Goal: Information Seeking & Learning: Learn about a topic

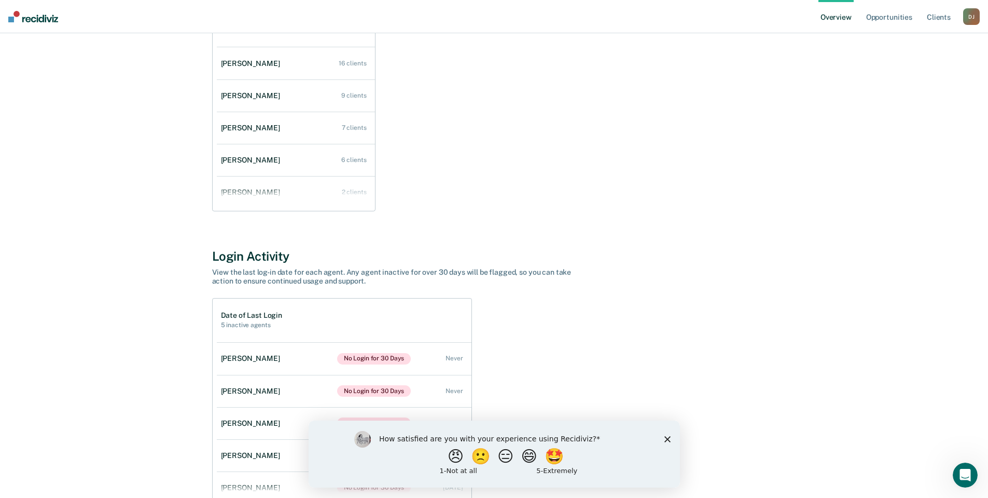
scroll to position [213, 0]
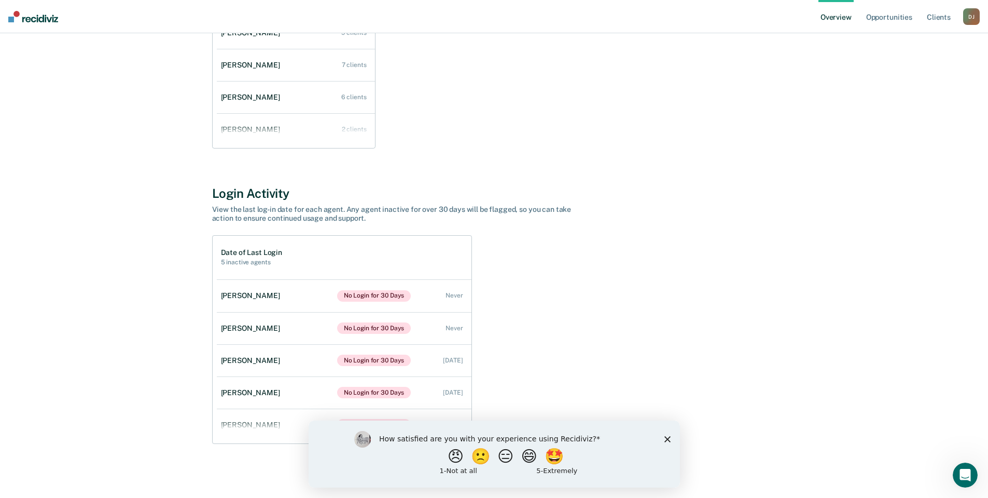
click at [669, 439] on icon "Close survey" at bounding box center [667, 438] width 6 height 6
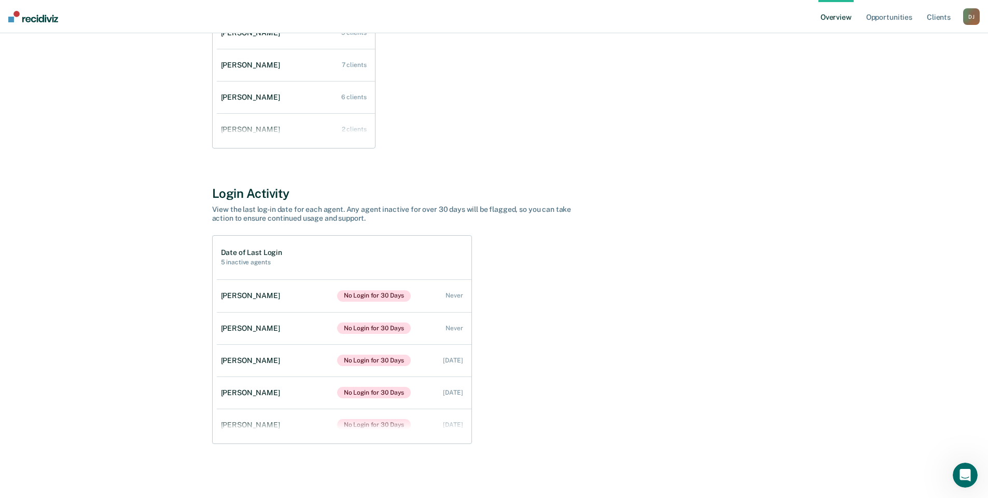
click at [732, 407] on div "Date of Last Login 5 inactive agents [PERSON_NAME] No Login for 30 Days Never […" at bounding box center [494, 339] width 564 height 209
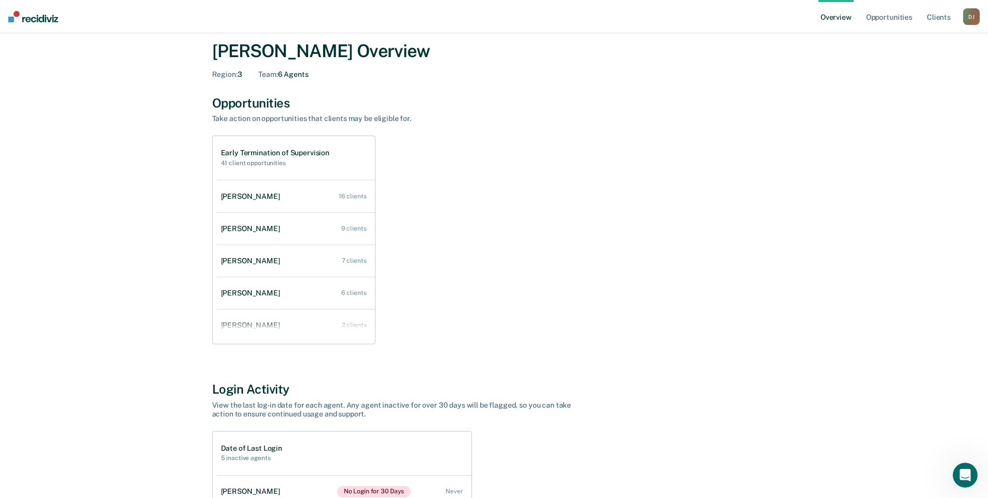
scroll to position [0, 0]
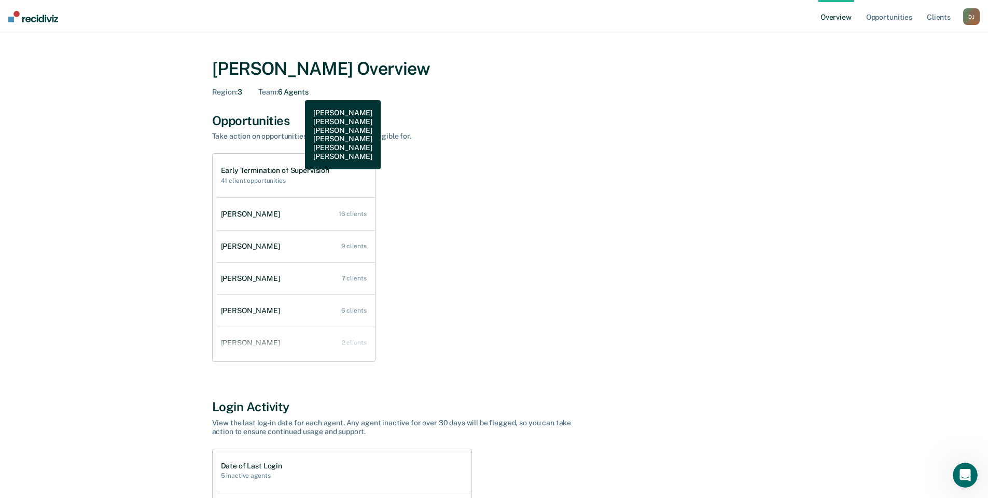
click at [297, 92] on div "Team : 6 Agents" at bounding box center [283, 92] width 50 height 9
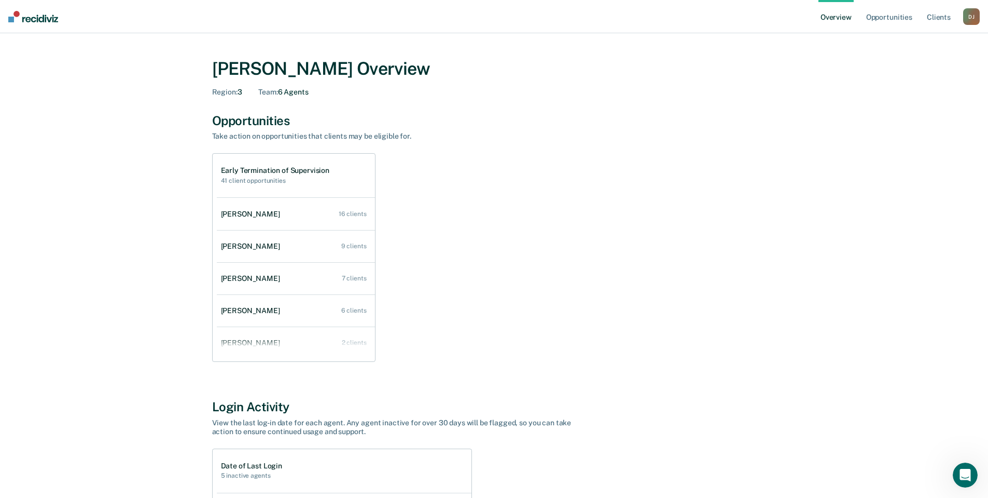
click at [489, 94] on div "Region : 3 Team : 6 Agents" at bounding box center [494, 92] width 564 height 9
click at [239, 215] on div "[PERSON_NAME]" at bounding box center [252, 214] width 63 height 9
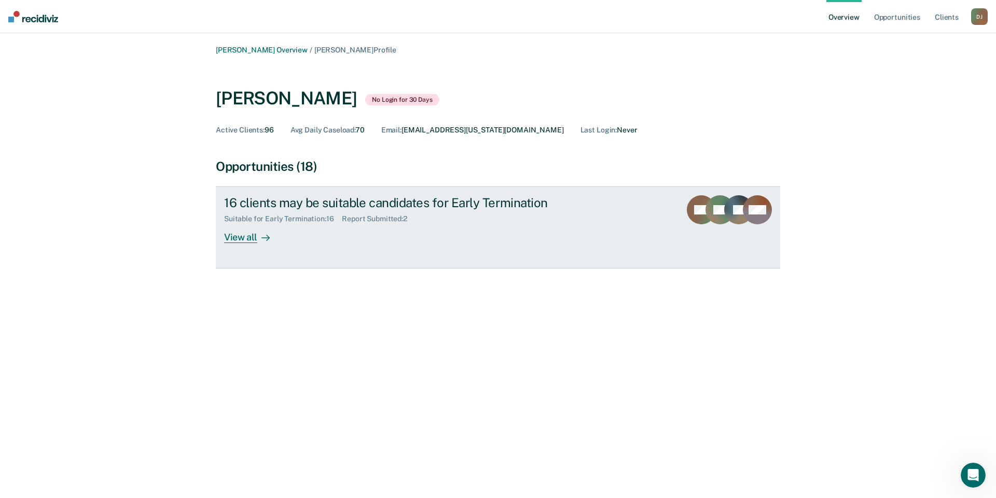
click at [250, 238] on div "View all" at bounding box center [253, 233] width 58 height 20
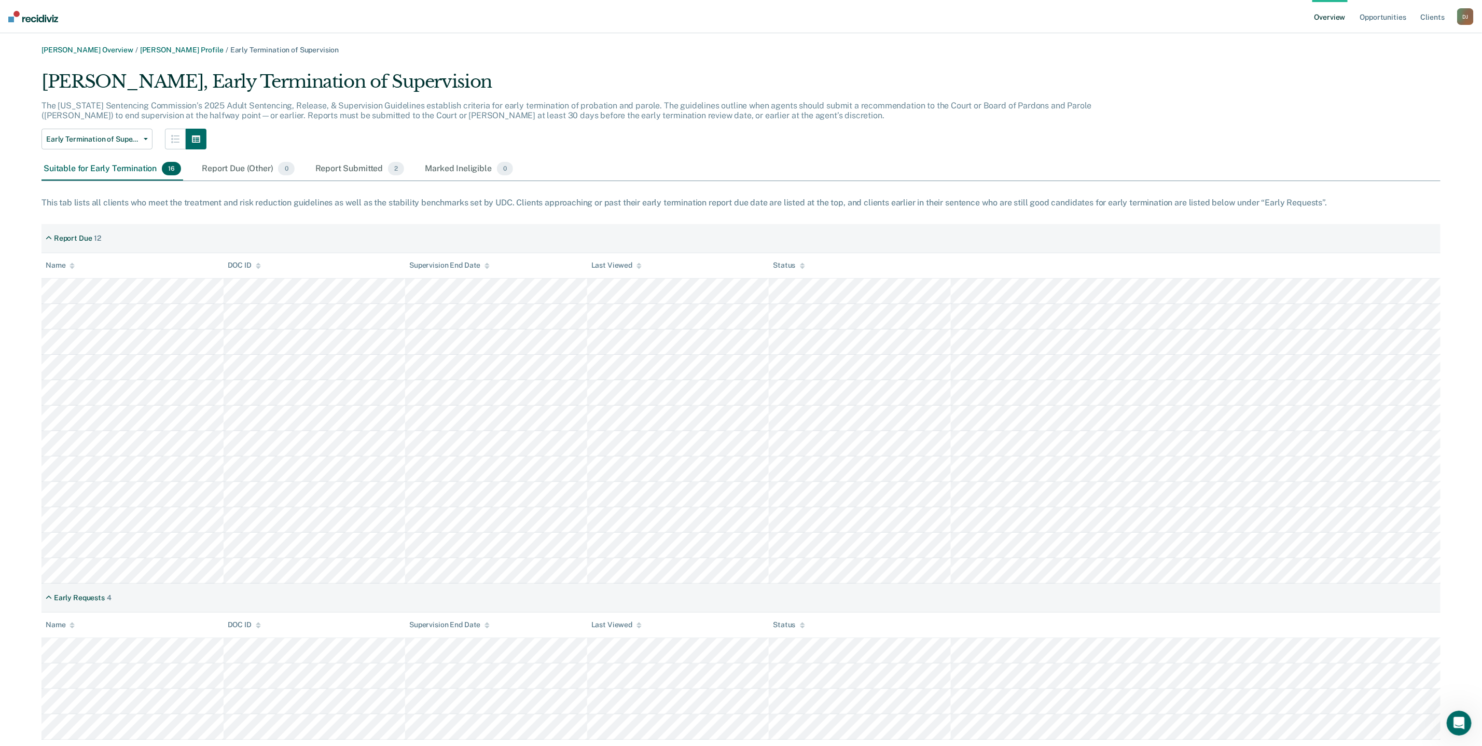
scroll to position [26, 0]
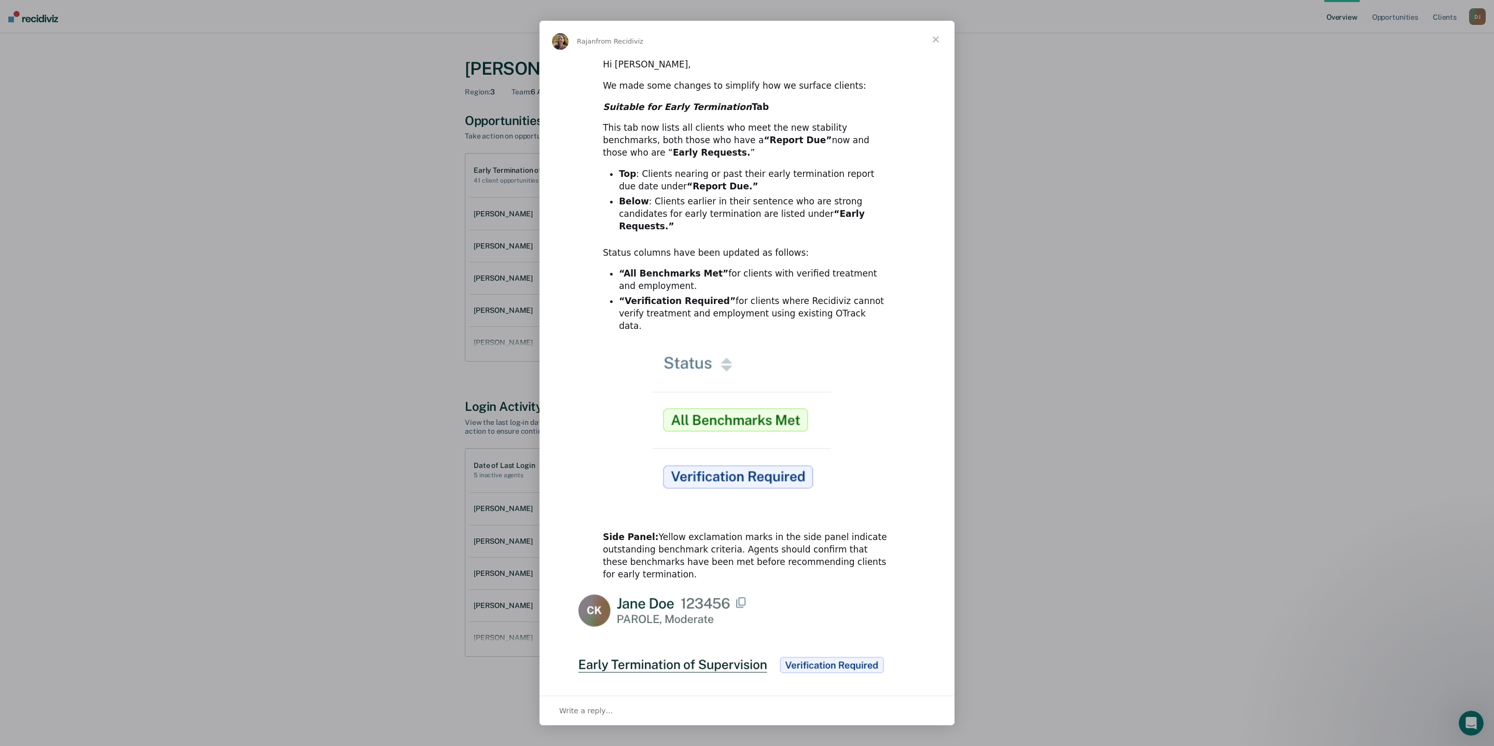
click at [937, 44] on span "Close" at bounding box center [935, 39] width 37 height 37
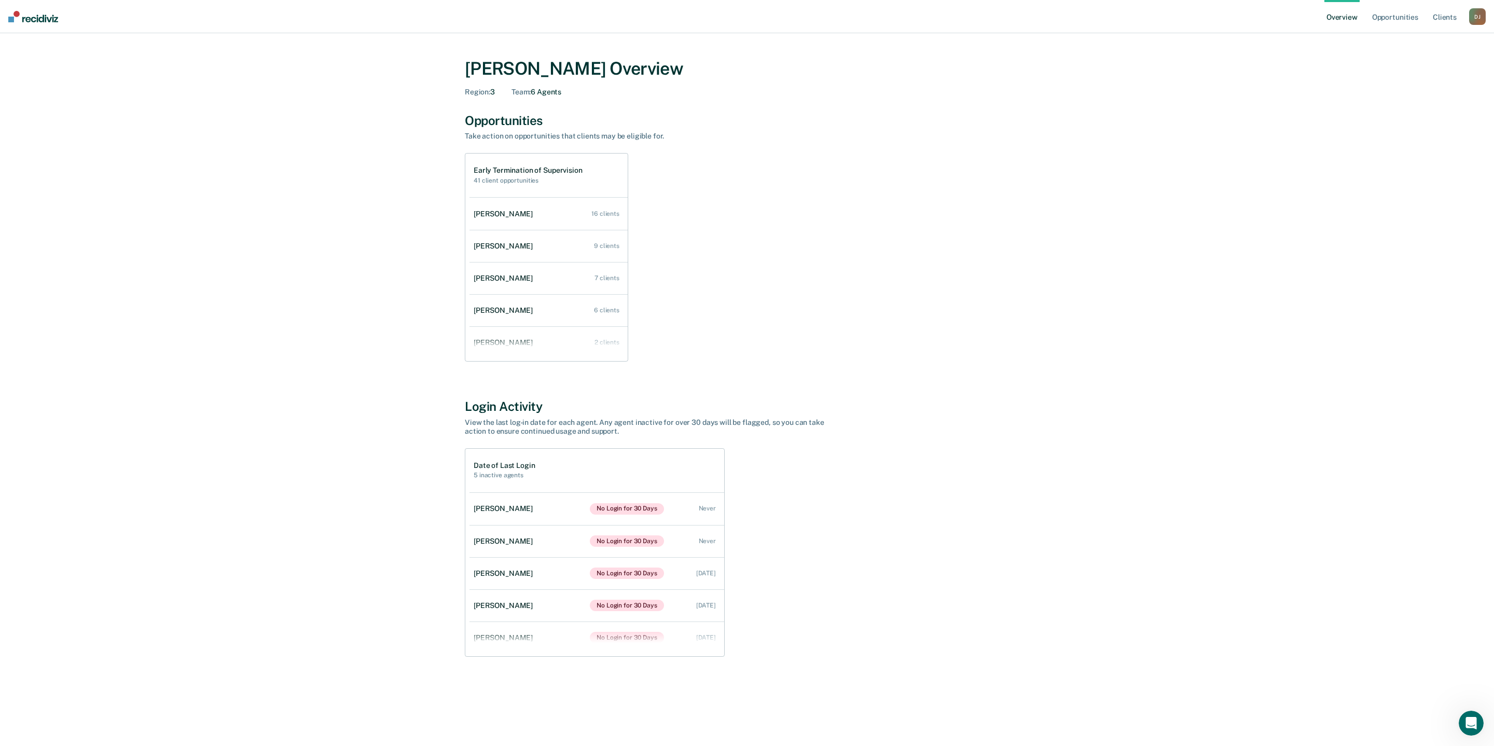
click at [1057, 312] on div "Drew Johnson Overview Region : 3 Team : 6 Agents Opportunities Take action on o…" at bounding box center [747, 362] width 623 height 632
click at [506, 297] on div "[PERSON_NAME]" at bounding box center [505, 300] width 63 height 9
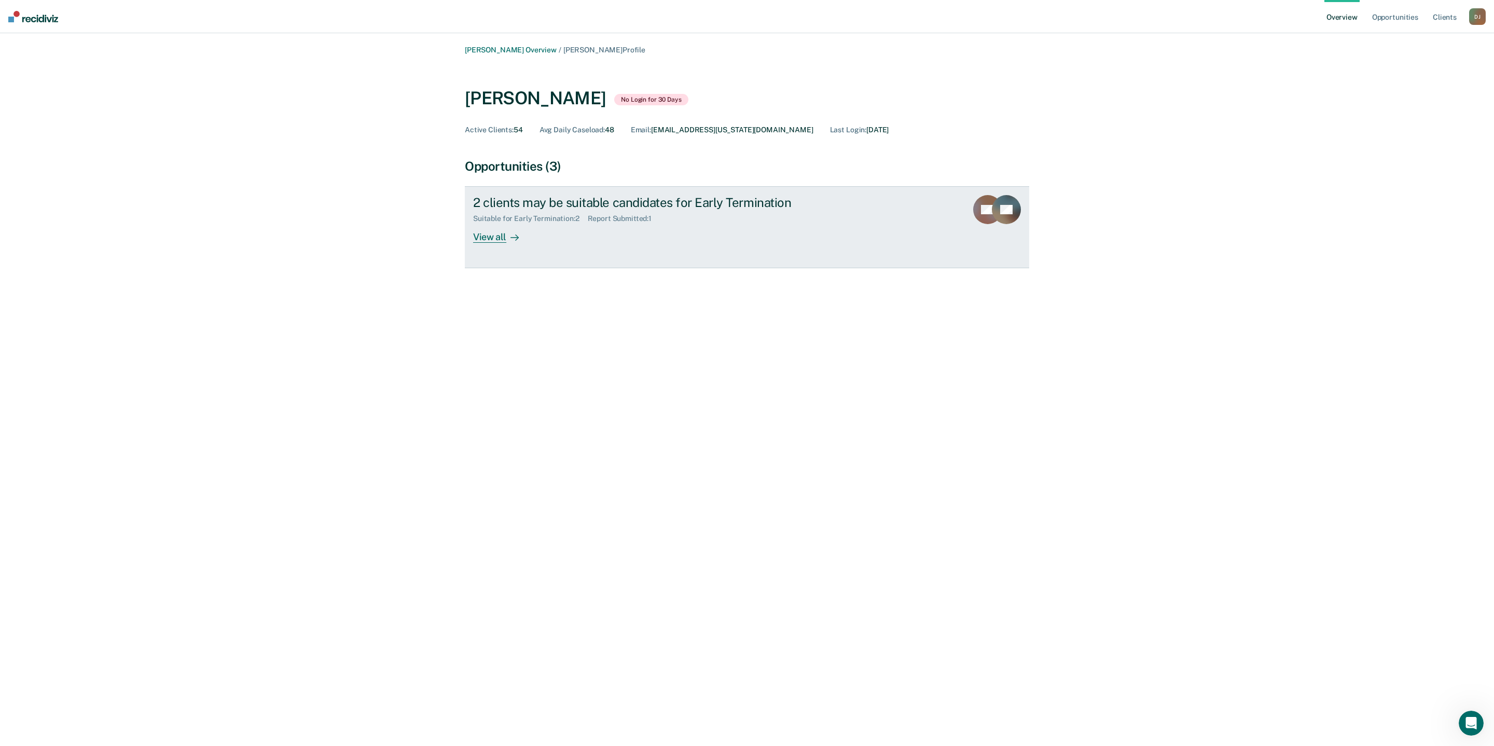
click at [502, 240] on div "View all" at bounding box center [502, 233] width 58 height 20
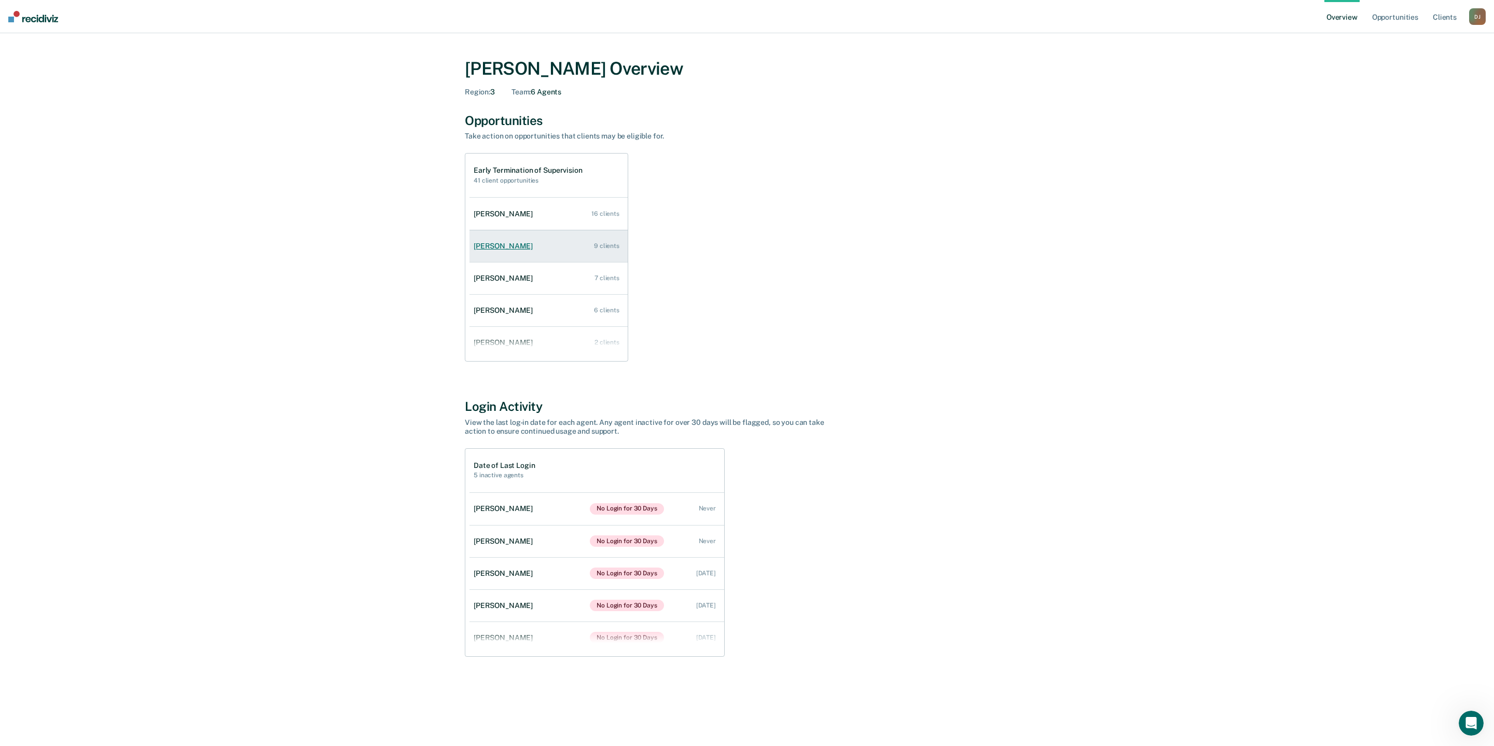
click at [498, 246] on div "[PERSON_NAME]" at bounding box center [505, 246] width 63 height 9
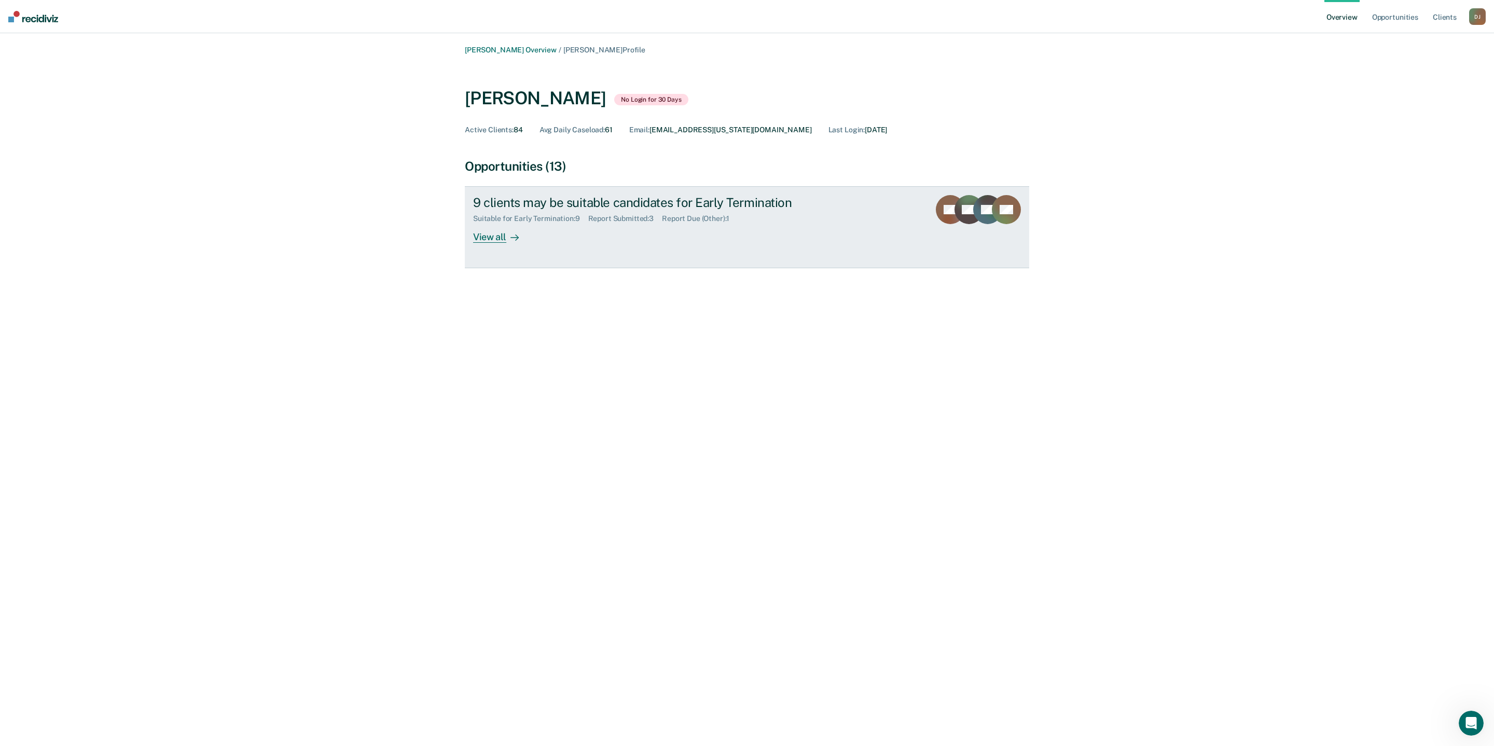
click at [530, 222] on div "Suitable for Early Termination : 9" at bounding box center [530, 218] width 115 height 9
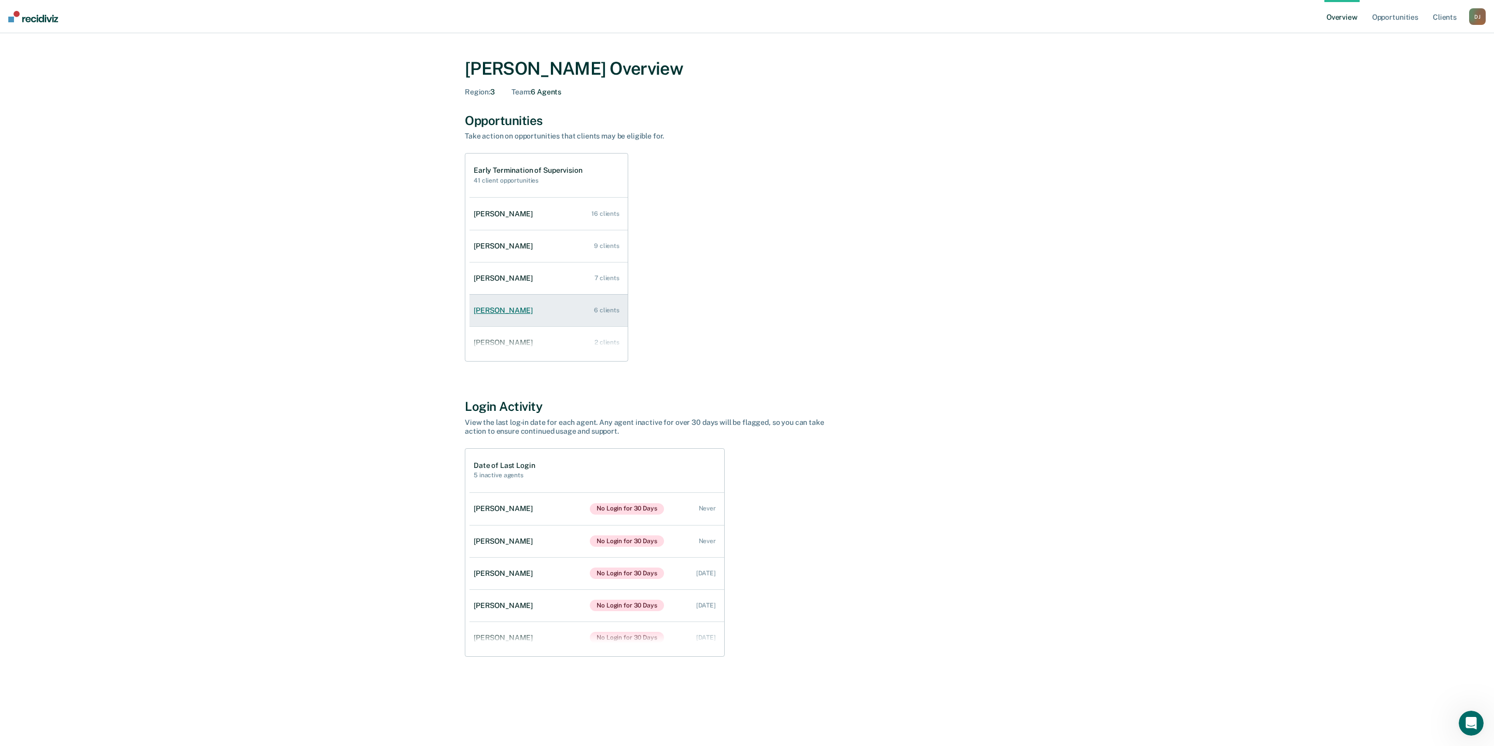
click at [497, 311] on div "[PERSON_NAME]" at bounding box center [505, 310] width 63 height 9
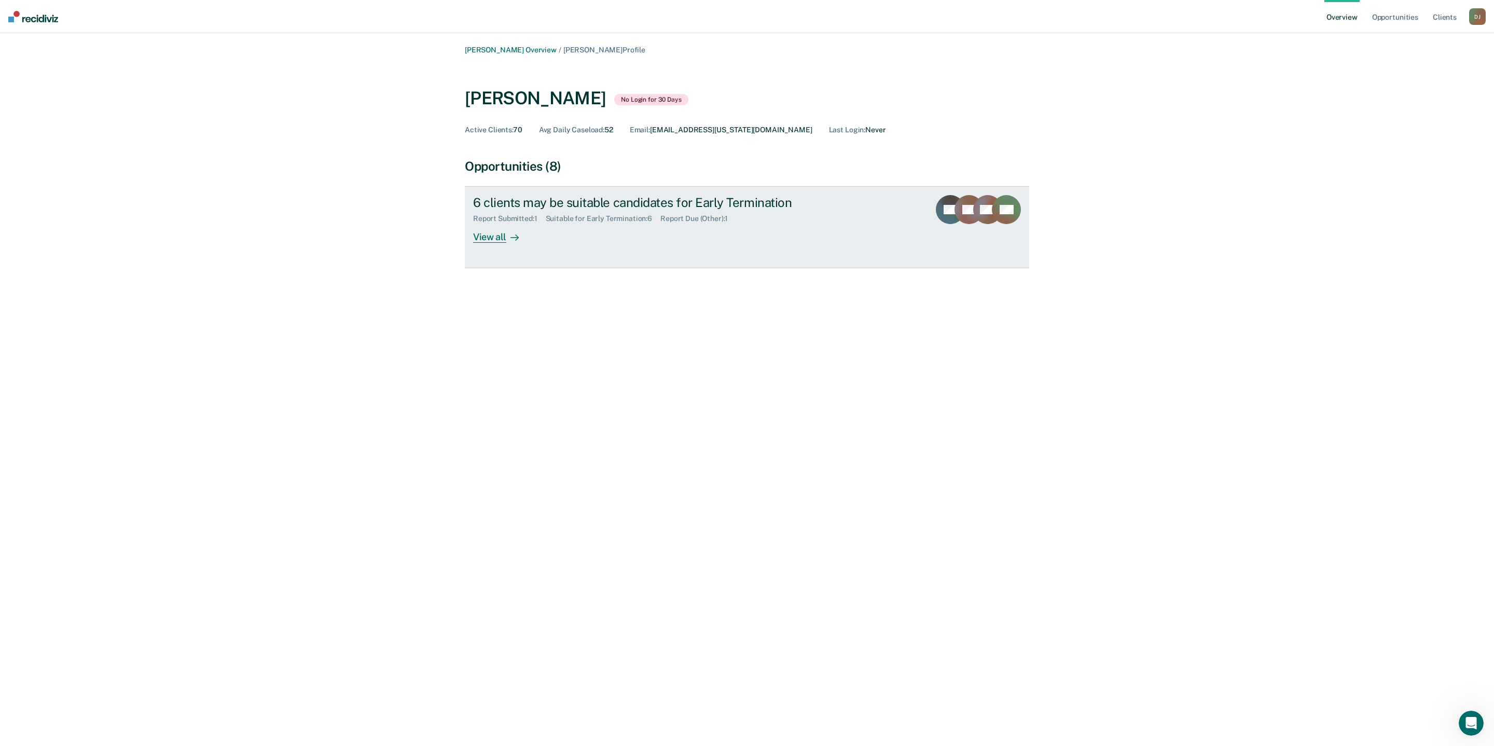
click at [490, 235] on div "View all" at bounding box center [502, 233] width 58 height 20
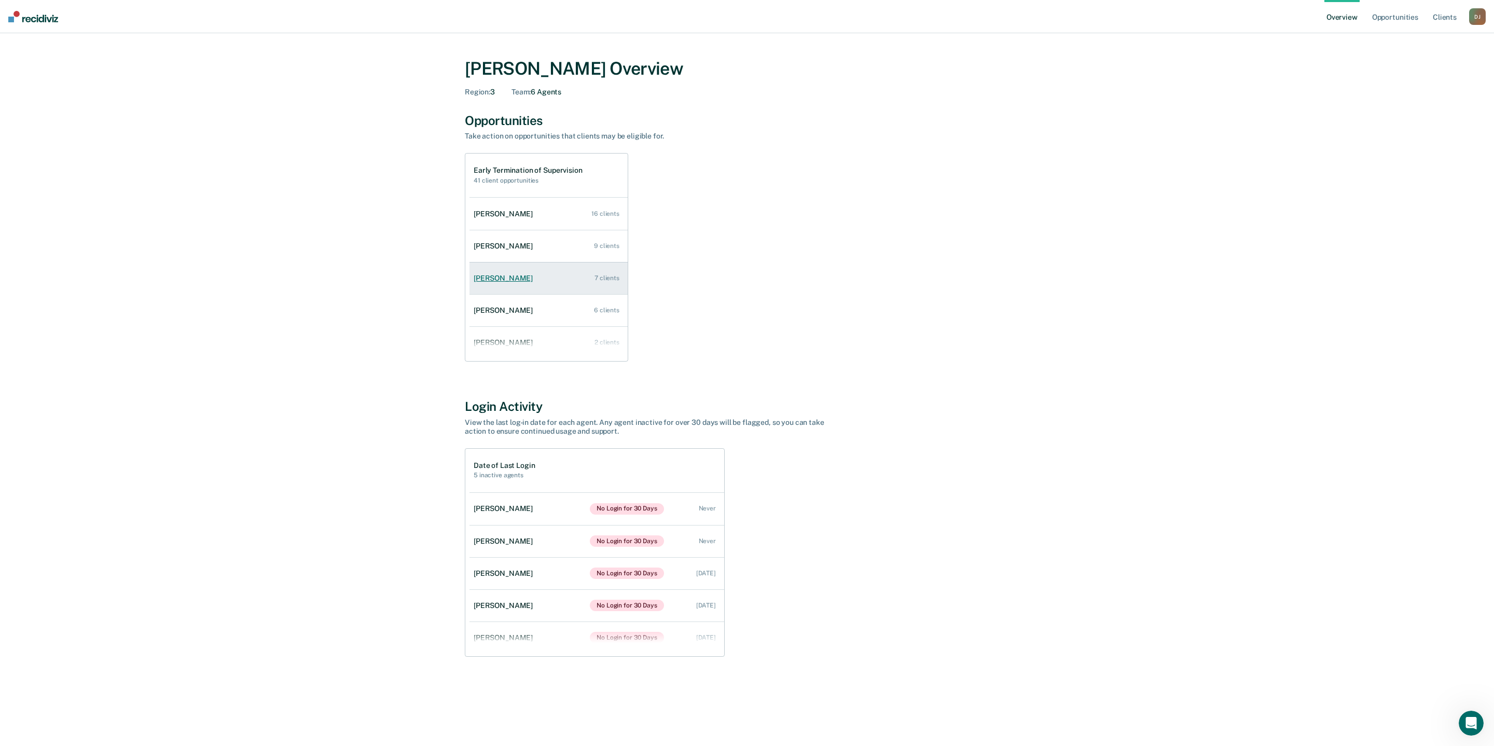
scroll to position [43, 0]
click at [500, 328] on div "[PERSON_NAME]" at bounding box center [505, 332] width 63 height 9
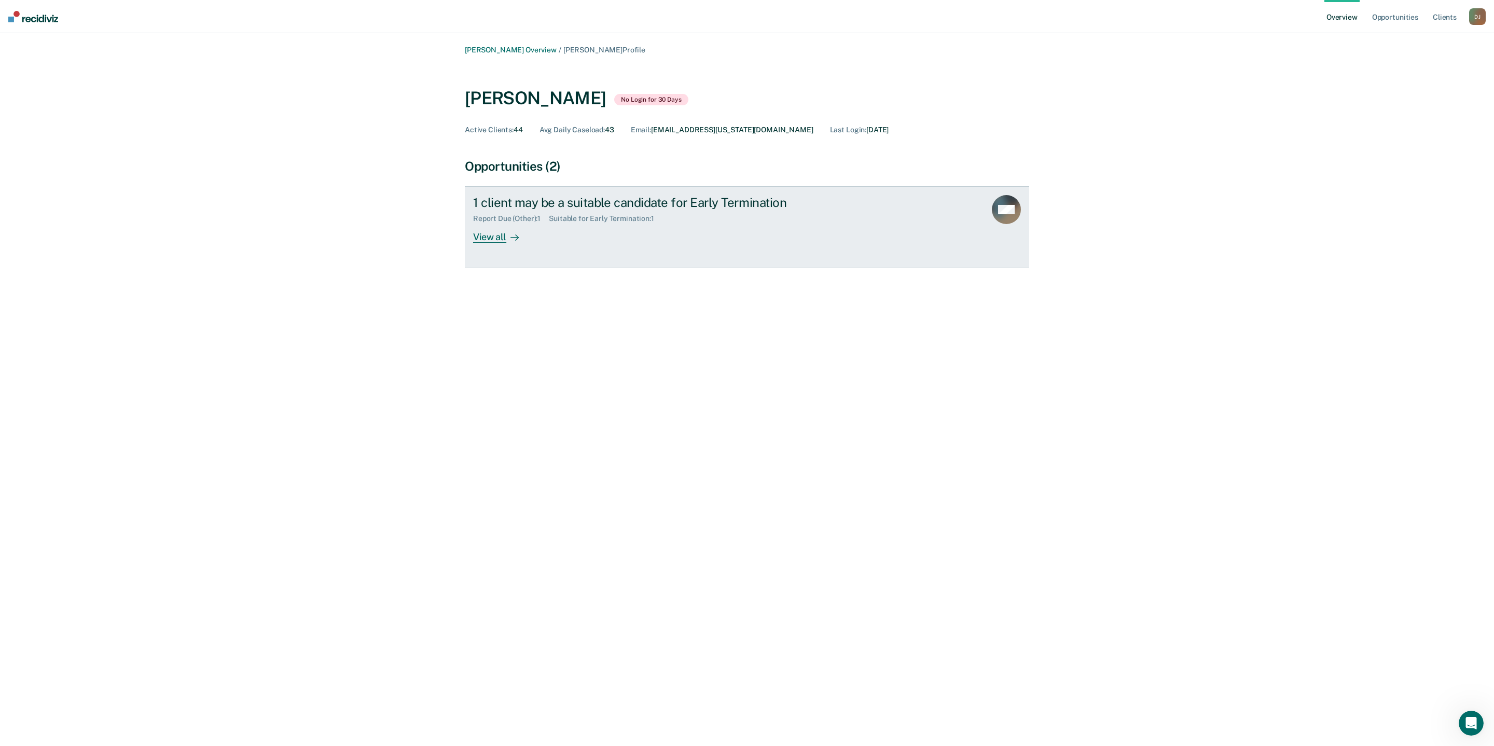
click at [497, 237] on div "View all" at bounding box center [502, 233] width 58 height 20
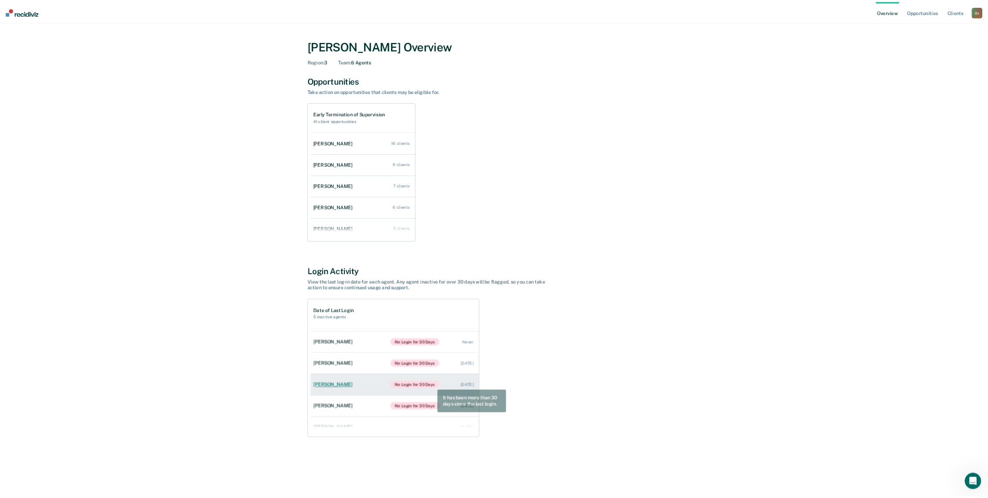
scroll to position [43, 0]
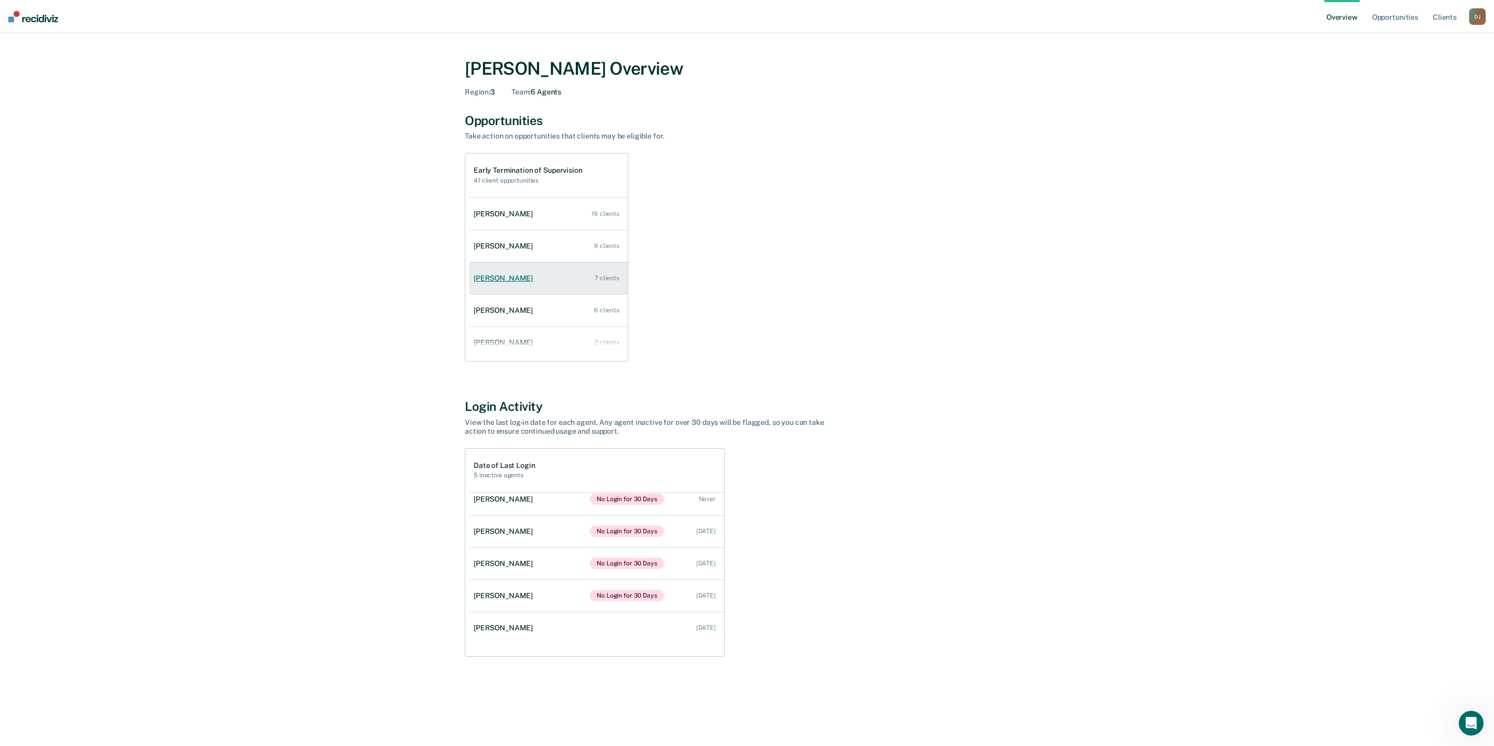
click at [516, 280] on div "[PERSON_NAME]" at bounding box center [505, 278] width 63 height 9
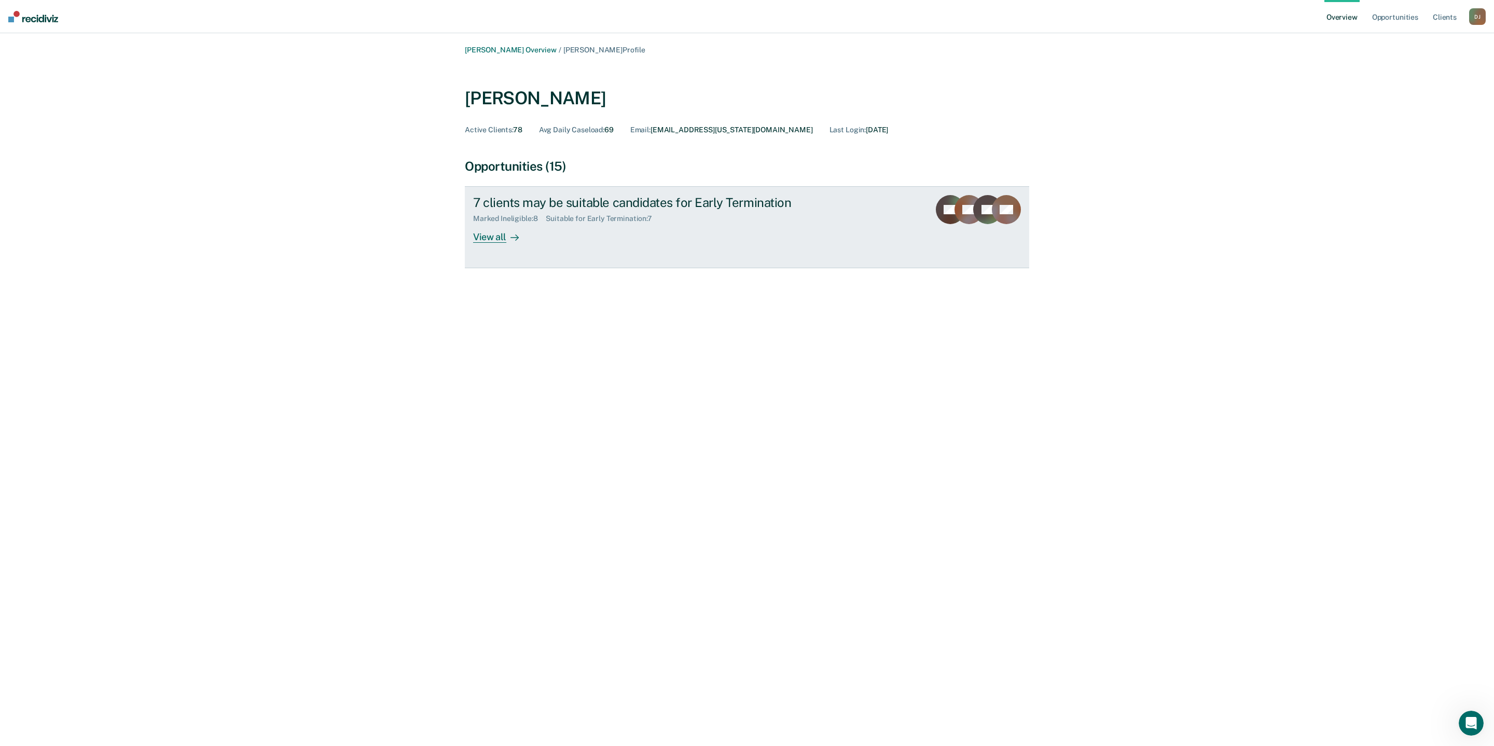
click at [503, 240] on div "View all" at bounding box center [502, 233] width 58 height 20
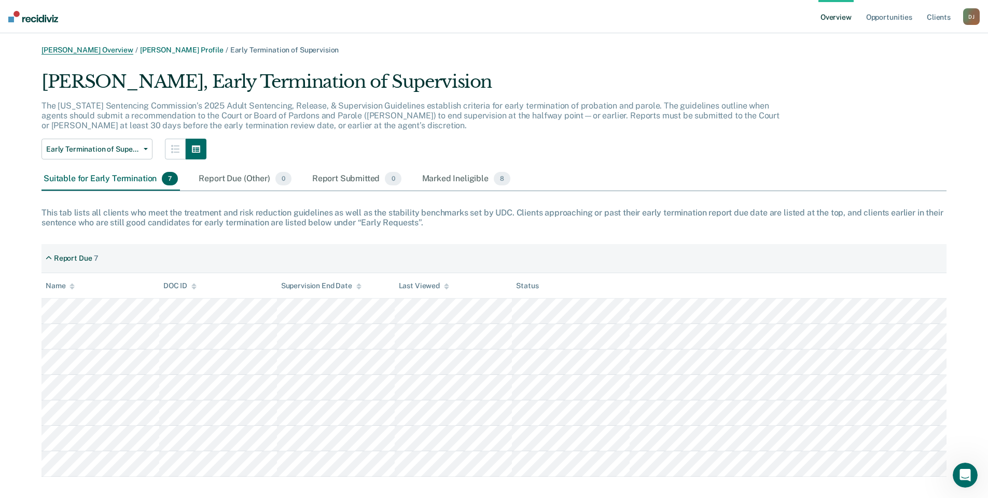
click at [106, 50] on link "[PERSON_NAME] Overview" at bounding box center [88, 50] width 92 height 9
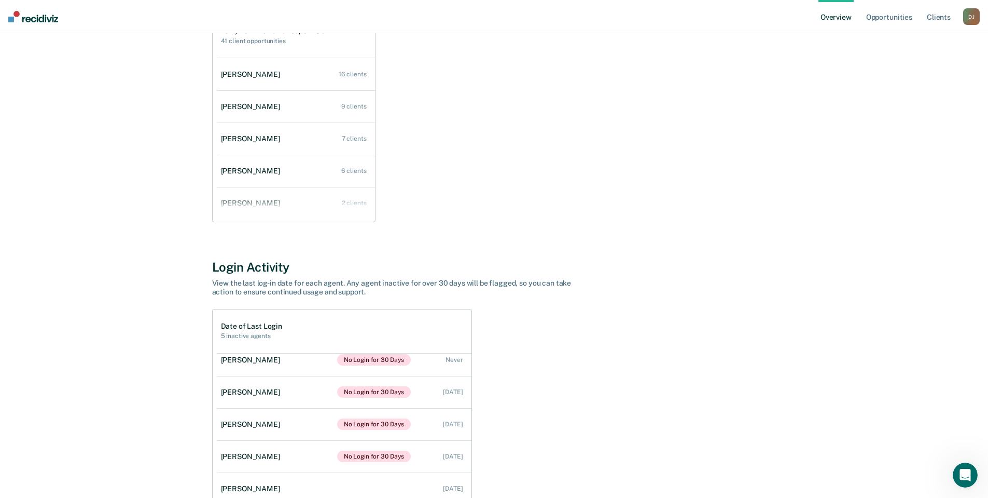
scroll to position [213, 0]
